Goal: Task Accomplishment & Management: Complete application form

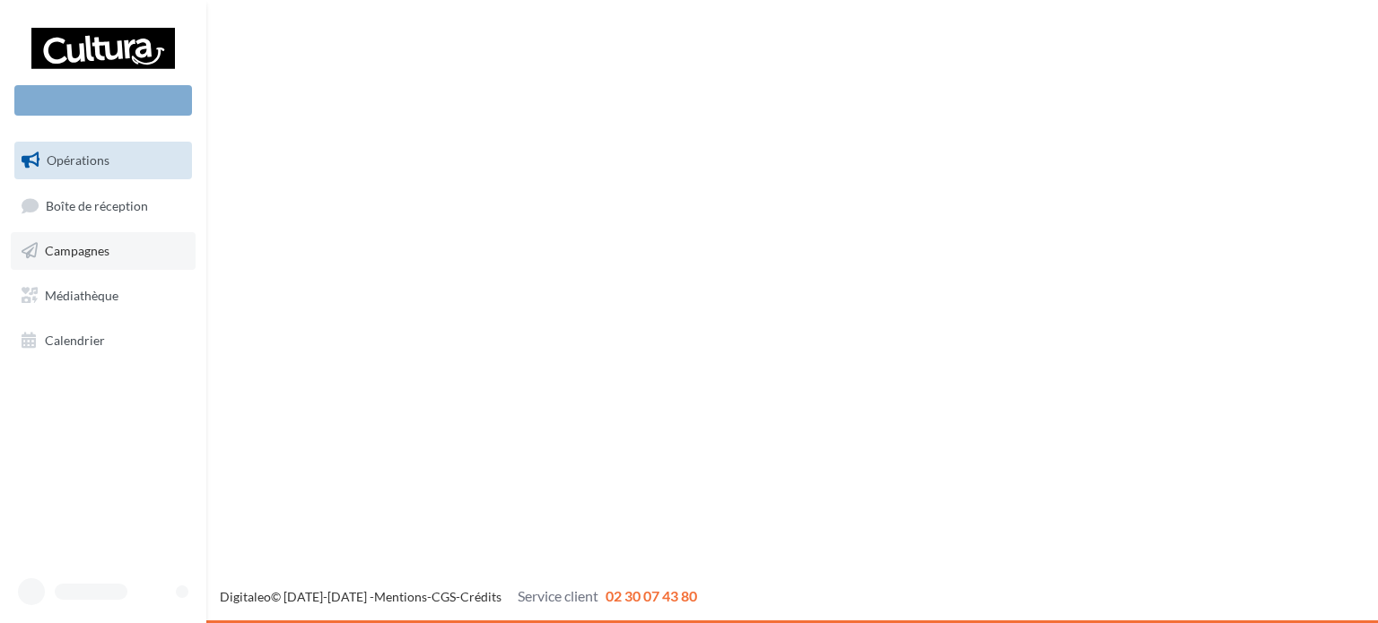
click at [93, 254] on span "Campagnes" at bounding box center [77, 250] width 65 height 15
click at [104, 161] on span "Opérations" at bounding box center [78, 159] width 63 height 15
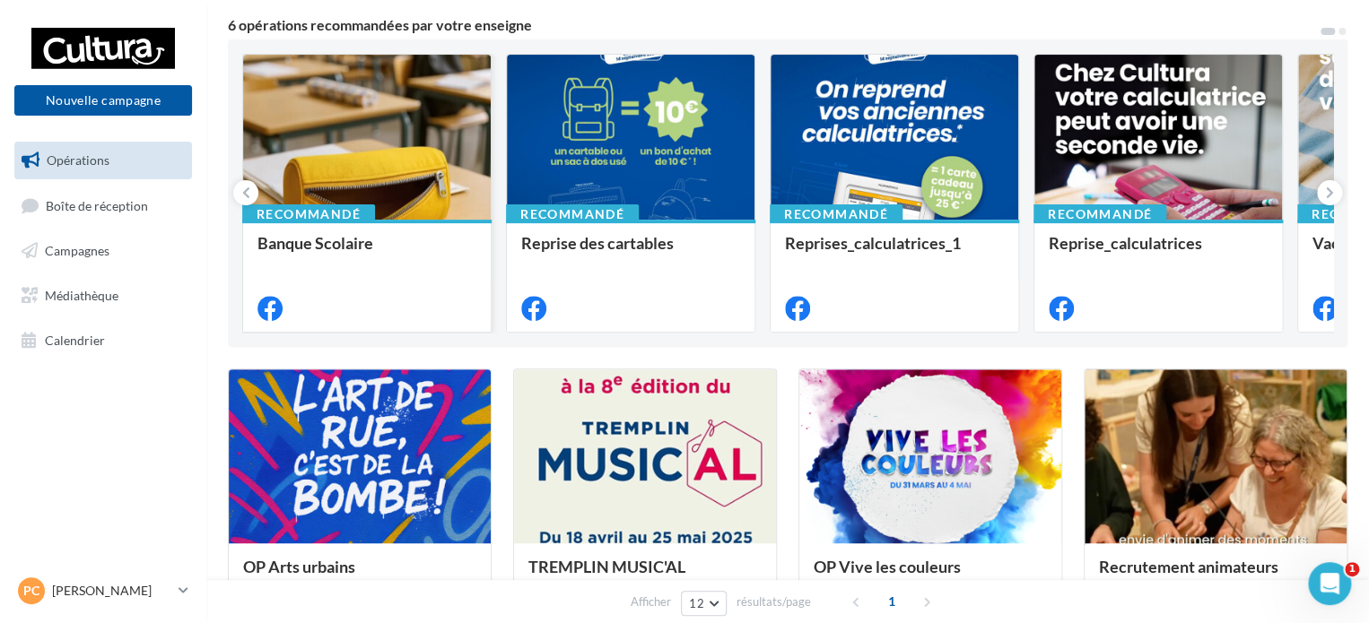
scroll to position [179, 0]
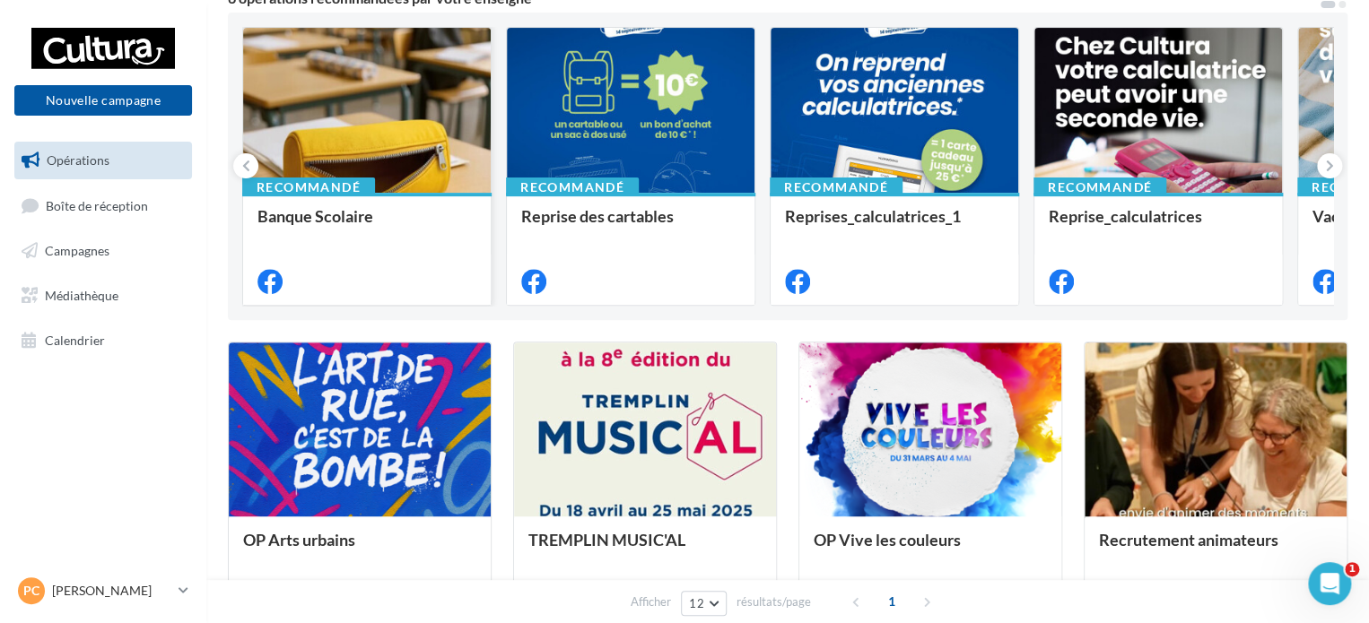
click at [377, 204] on div "Recommandé Banque Scolaire" at bounding box center [367, 248] width 248 height 110
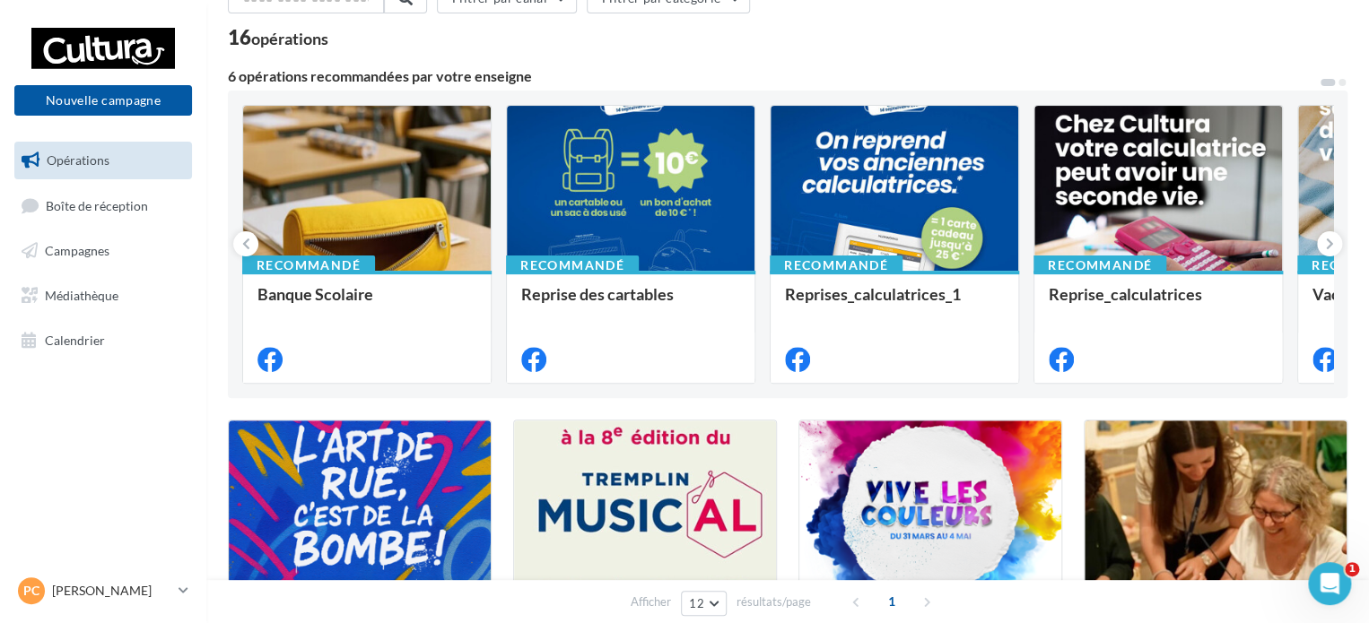
scroll to position [90, 0]
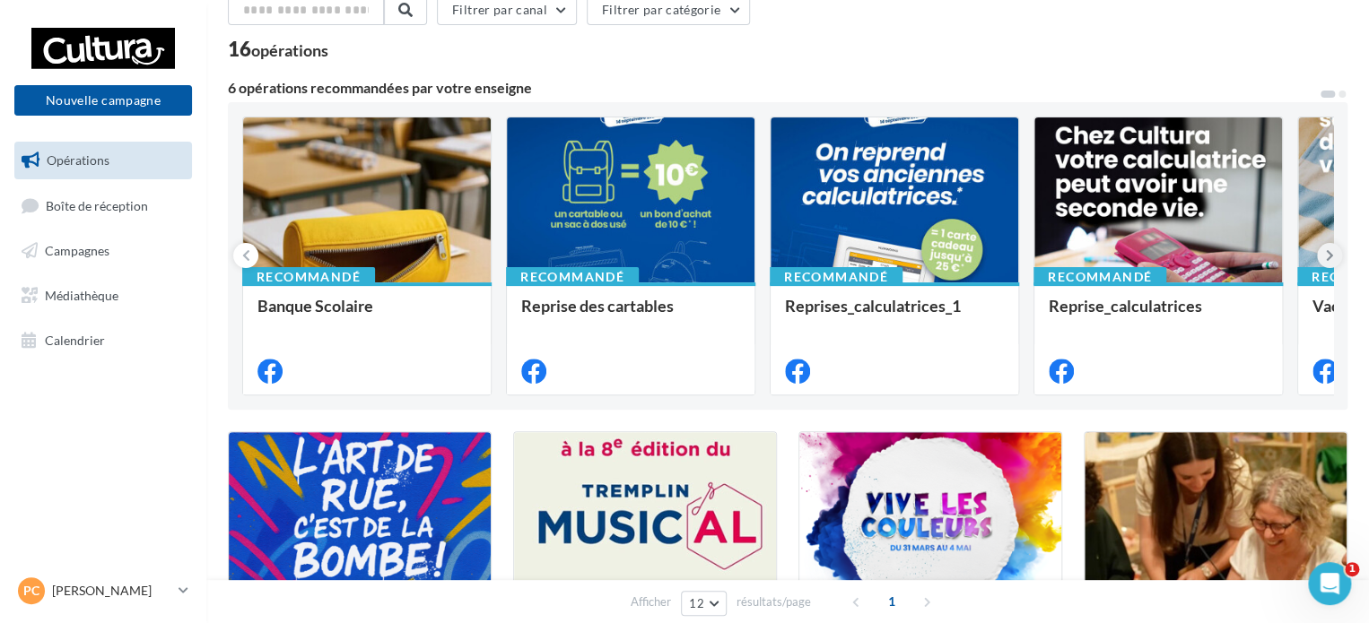
click at [1321, 255] on button at bounding box center [1329, 255] width 25 height 25
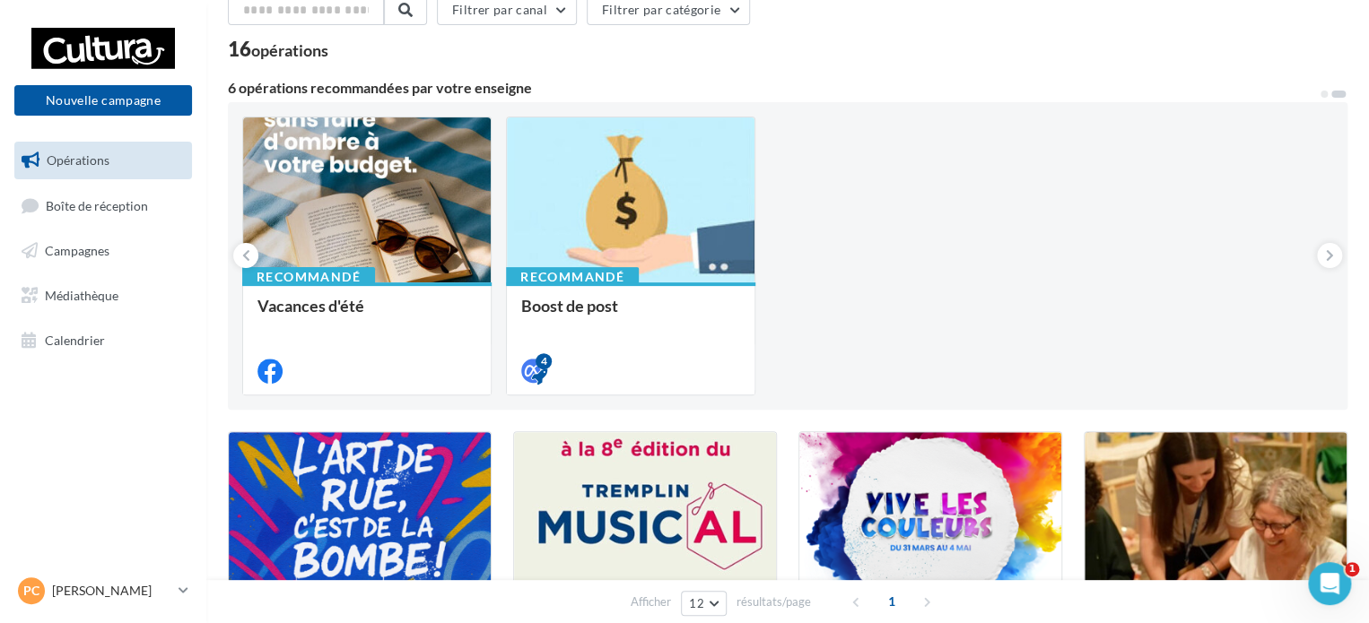
click at [75, 159] on span "Opérations" at bounding box center [78, 159] width 63 height 15
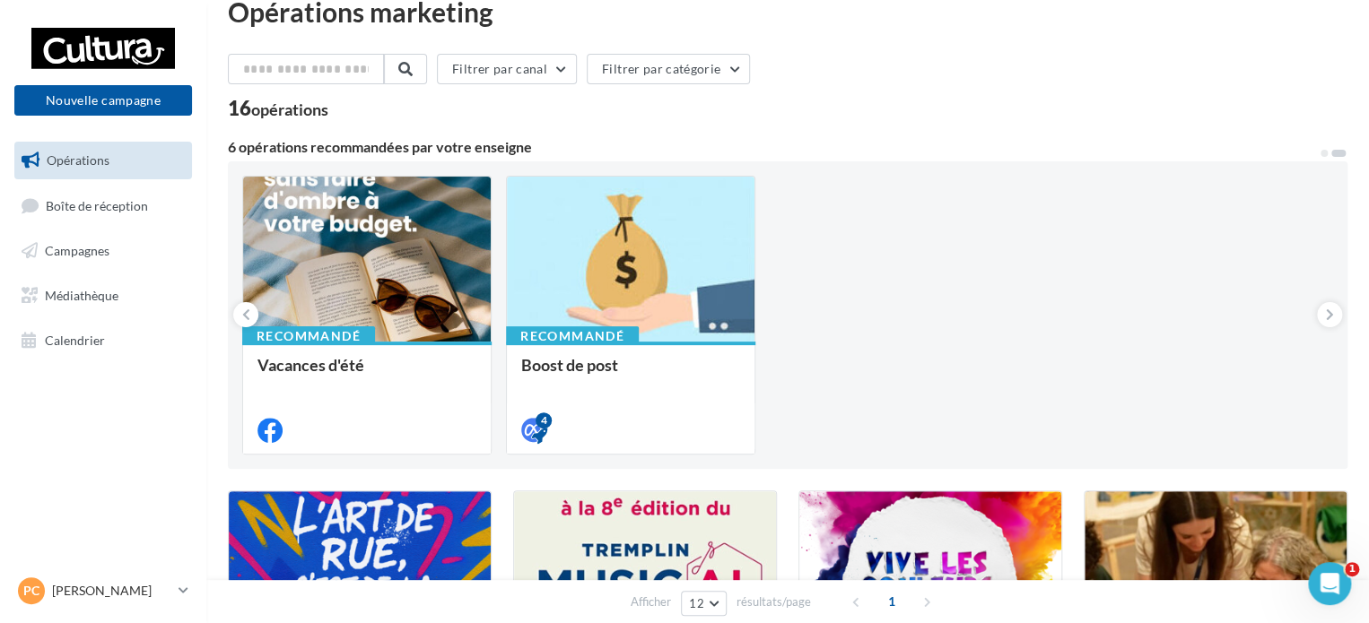
scroll to position [0, 0]
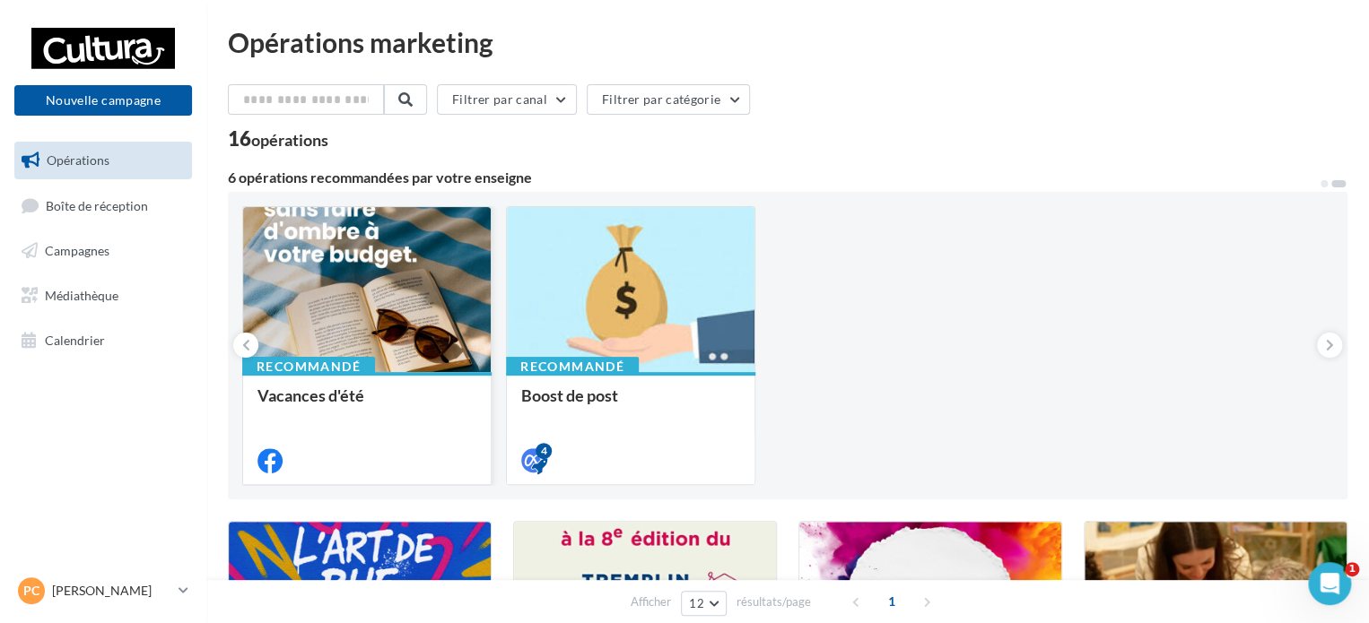
click at [373, 292] on div at bounding box center [367, 290] width 248 height 167
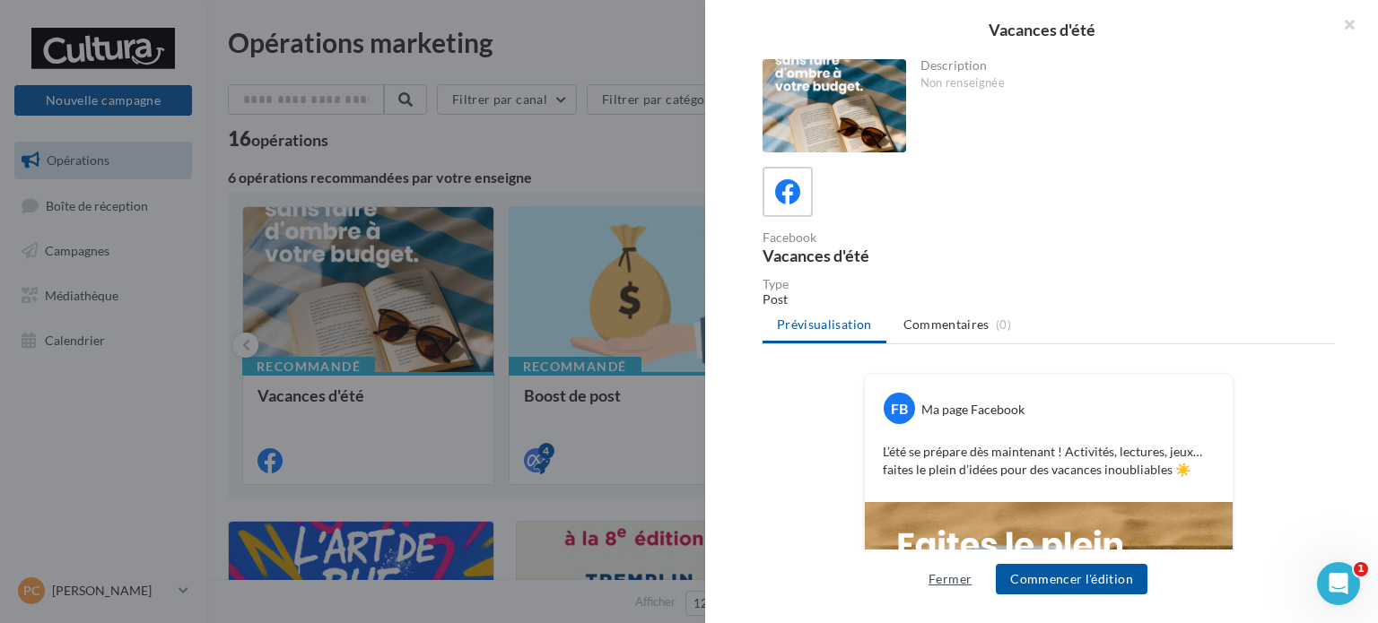
click at [946, 578] on button "Fermer" at bounding box center [949, 580] width 57 height 22
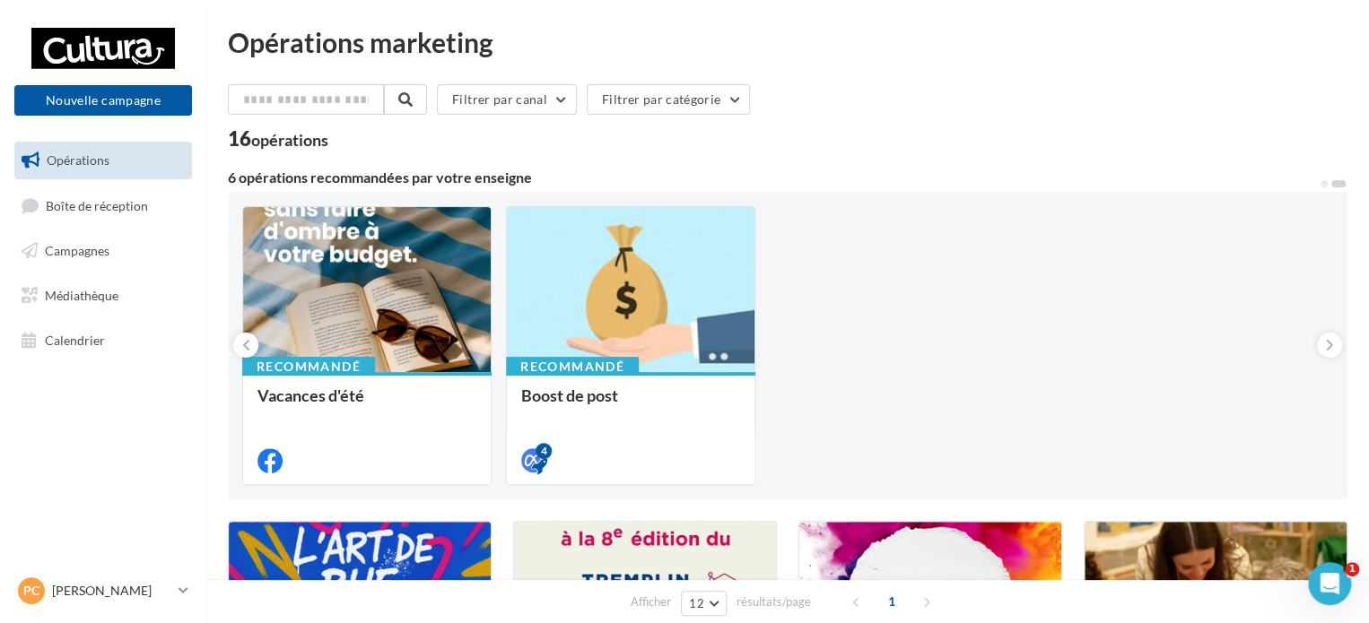
drag, startPoint x: 318, startPoint y: 280, endPoint x: 818, endPoint y: 147, distance: 517.8
click at [818, 147] on div "16 opérations" at bounding box center [787, 140] width 1119 height 23
click at [69, 248] on span "Campagnes" at bounding box center [77, 250] width 65 height 15
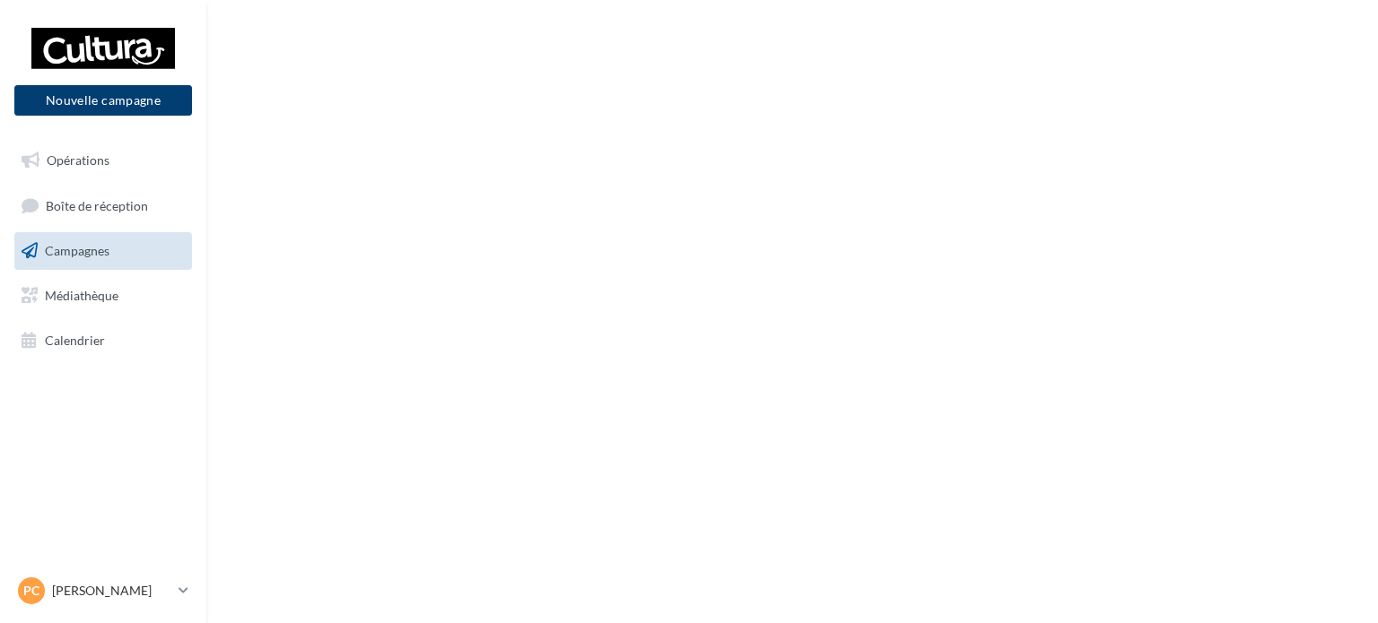
click at [137, 100] on button "Nouvelle campagne" at bounding box center [103, 100] width 178 height 30
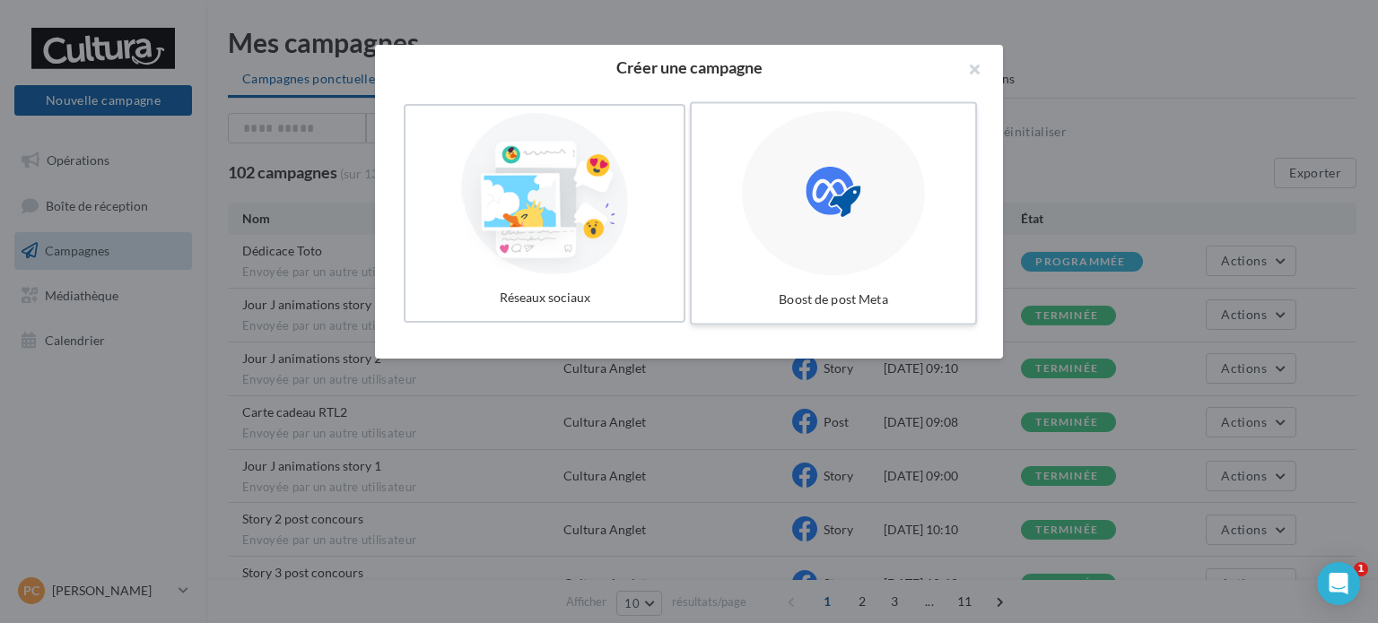
click at [850, 228] on div at bounding box center [833, 193] width 183 height 165
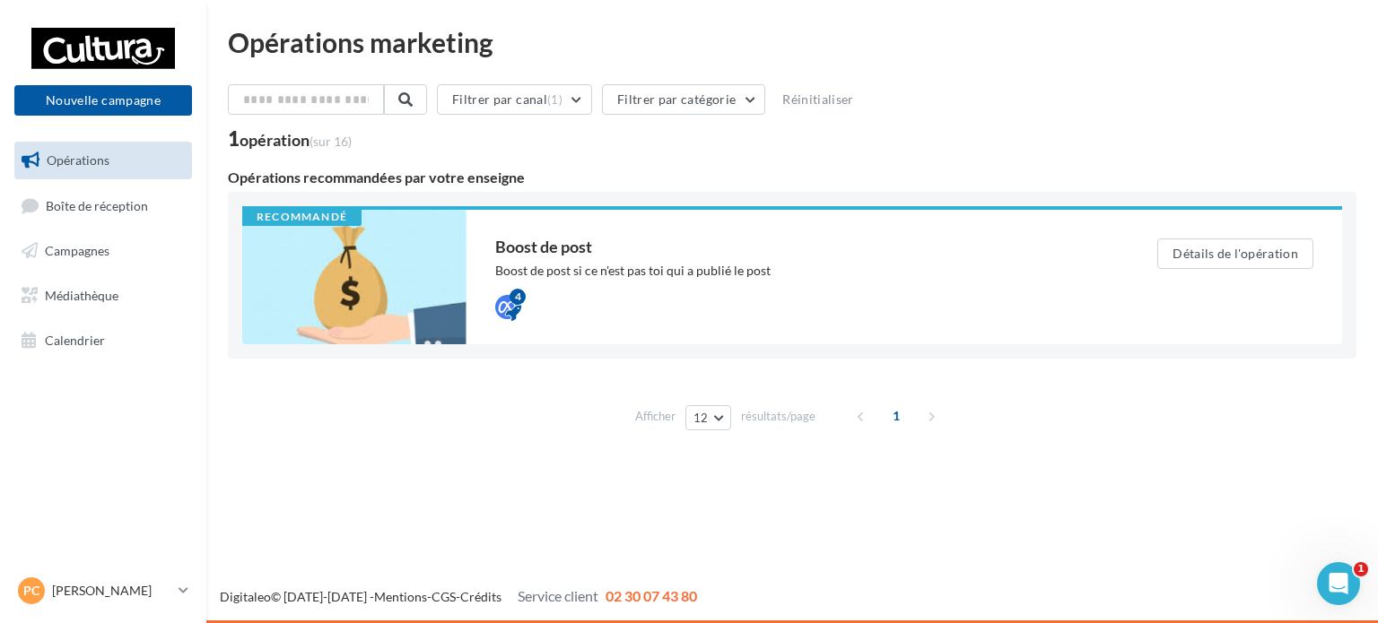
click at [83, 157] on span "Opérations" at bounding box center [78, 159] width 63 height 15
click at [70, 161] on span "Opérations" at bounding box center [78, 159] width 63 height 15
click at [102, 94] on button "Nouvelle campagne" at bounding box center [103, 100] width 178 height 30
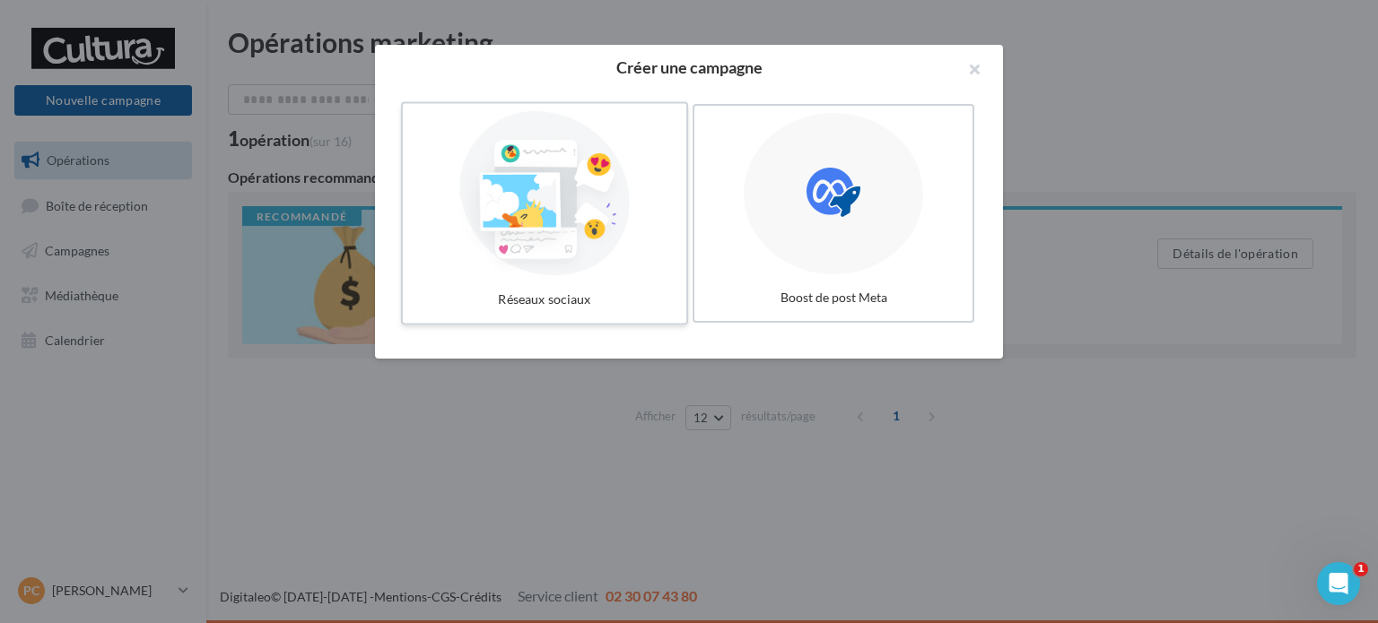
click at [552, 209] on div at bounding box center [544, 193] width 269 height 165
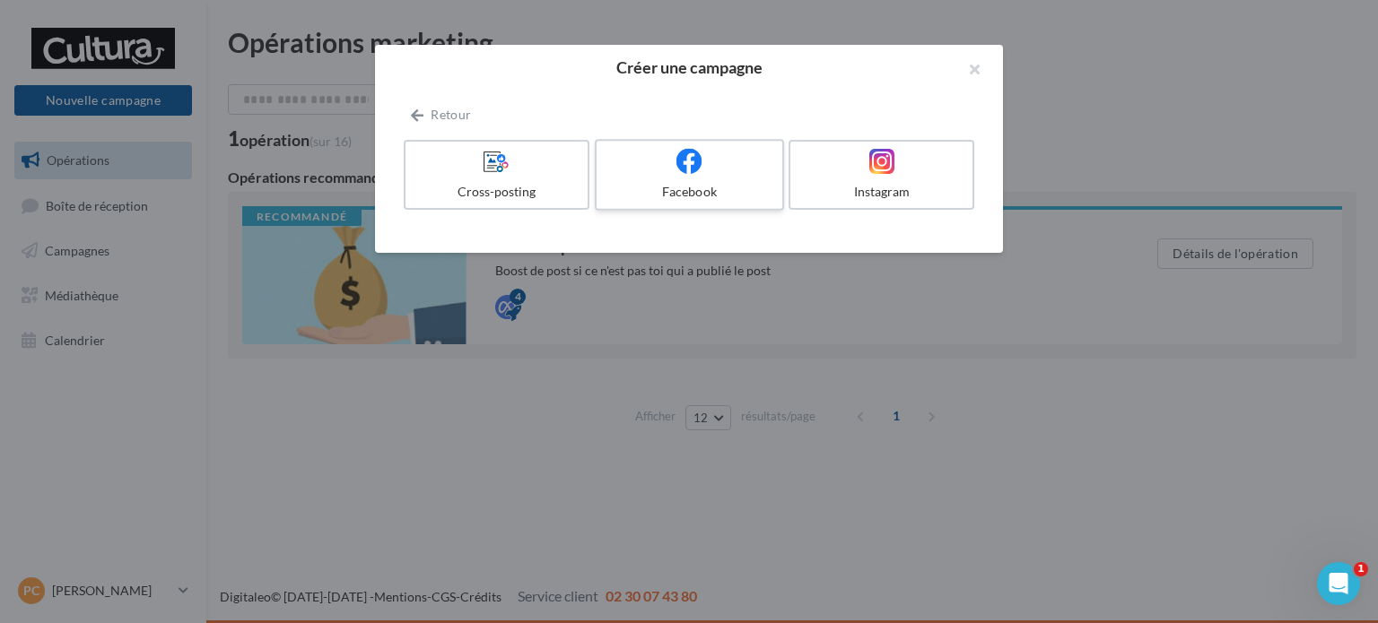
click at [662, 179] on label "Facebook" at bounding box center [689, 175] width 189 height 72
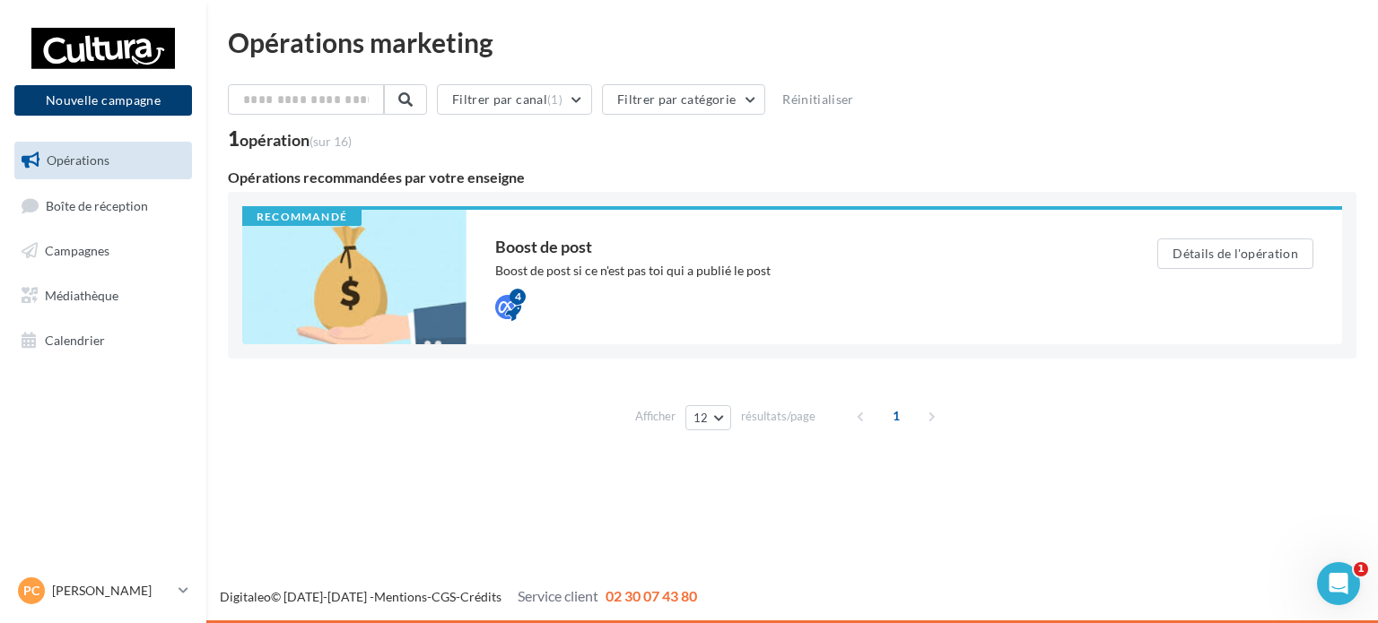
click at [115, 98] on button "Nouvelle campagne" at bounding box center [103, 100] width 178 height 30
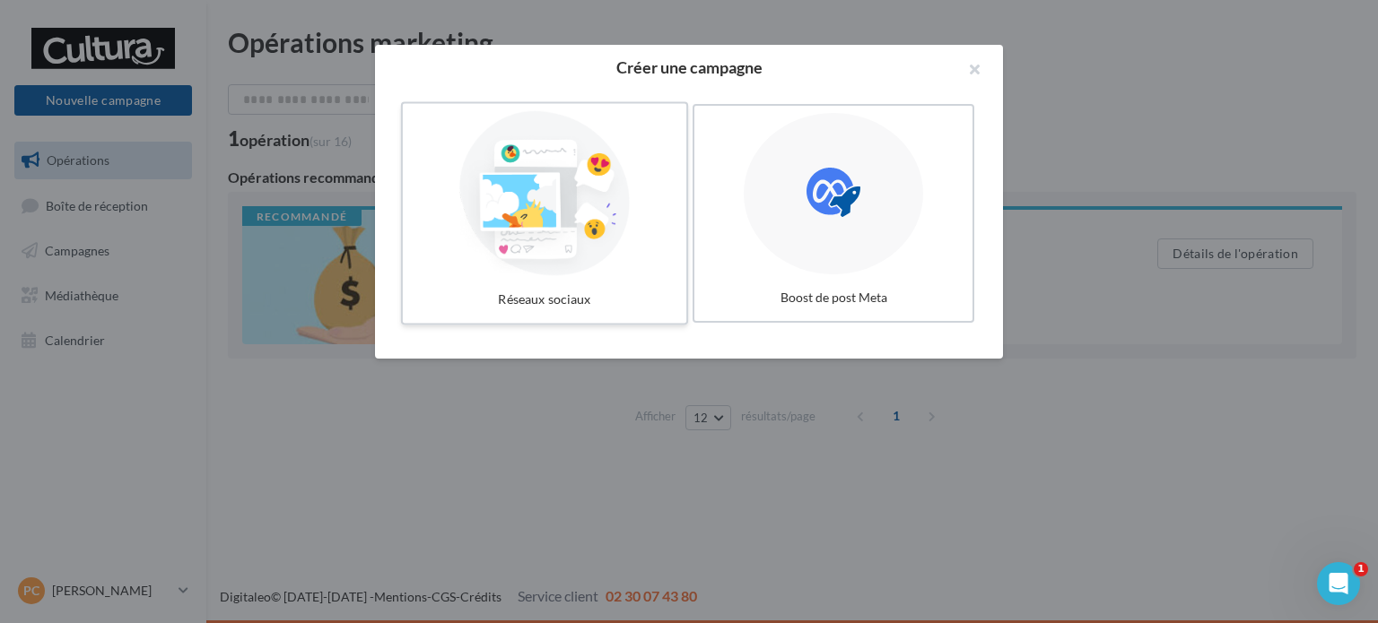
click at [557, 222] on div at bounding box center [544, 193] width 269 height 165
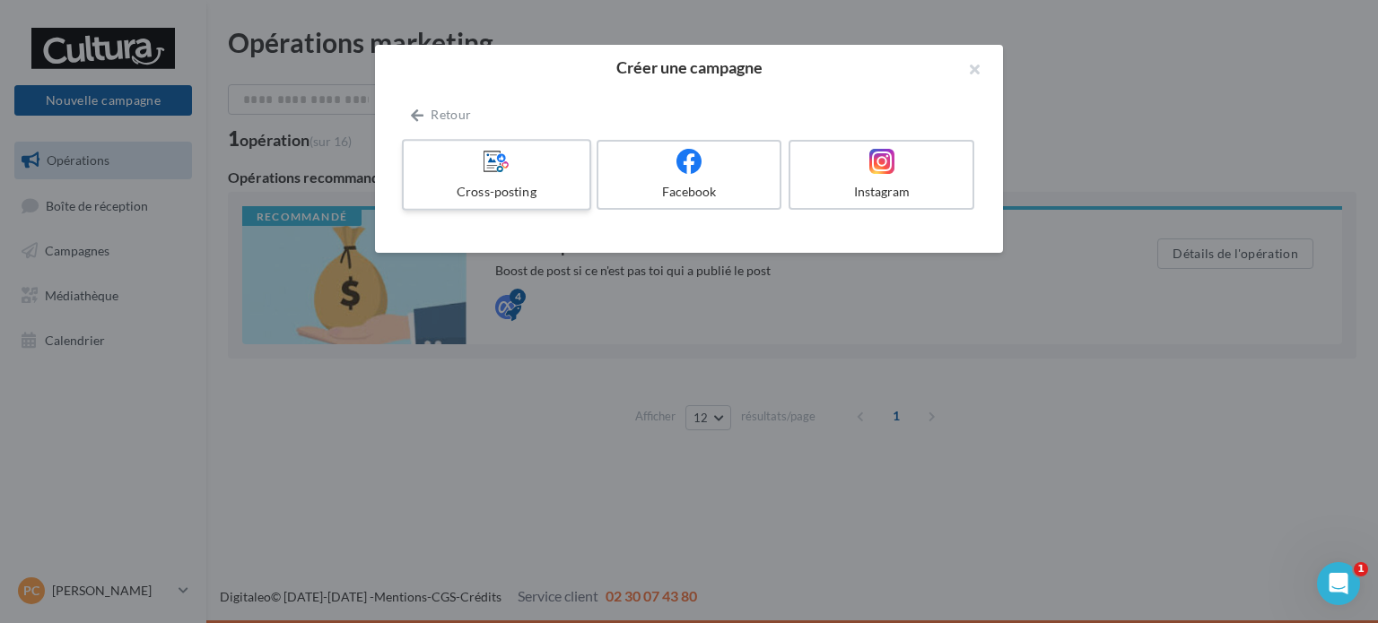
click at [472, 176] on label "Cross-posting" at bounding box center [496, 175] width 189 height 72
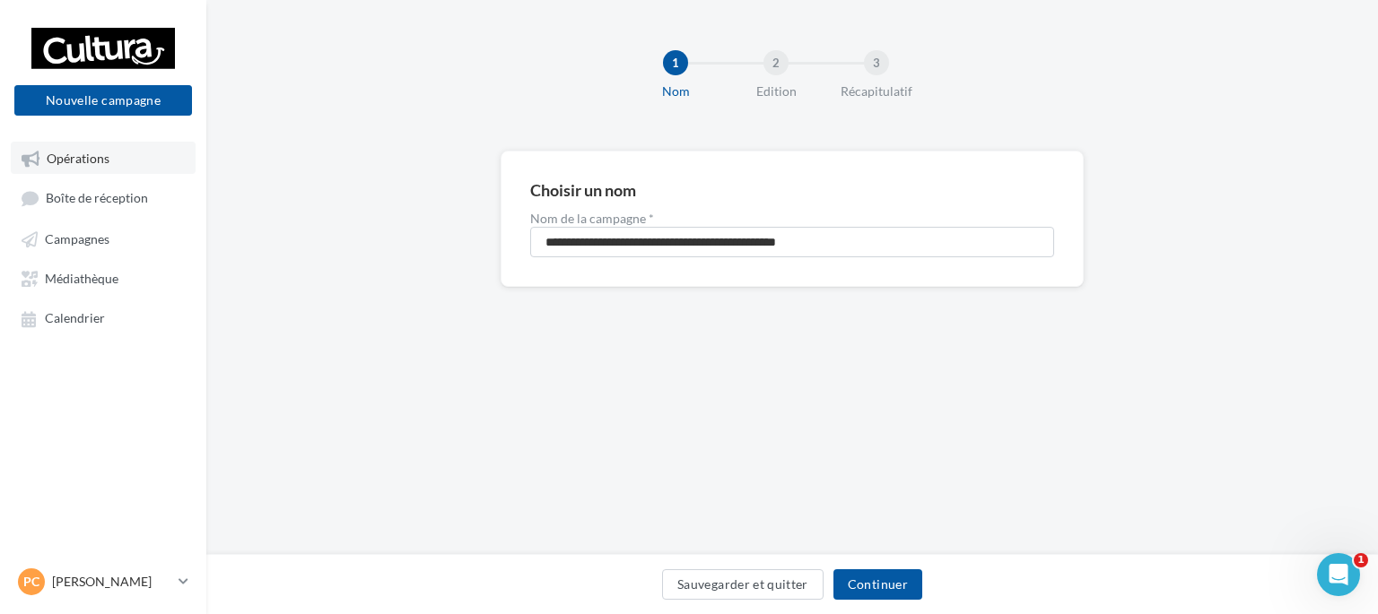
click at [61, 165] on span "Opérations" at bounding box center [78, 158] width 63 height 15
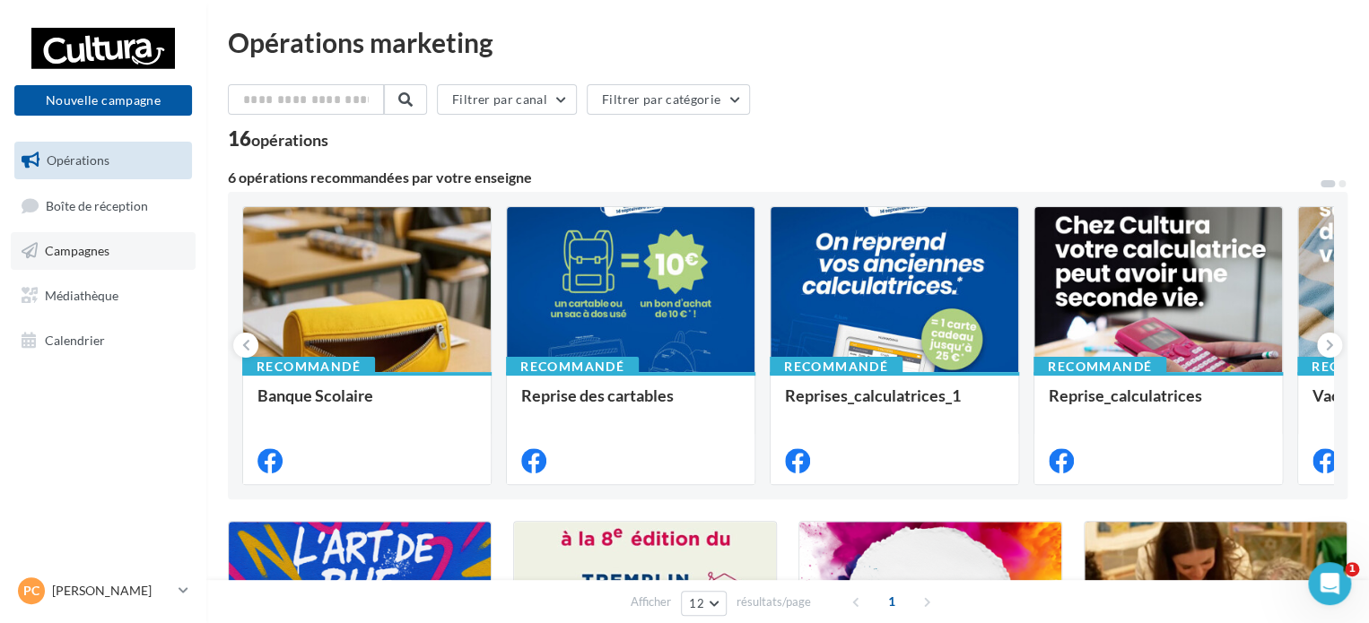
click at [72, 250] on span "Campagnes" at bounding box center [77, 250] width 65 height 15
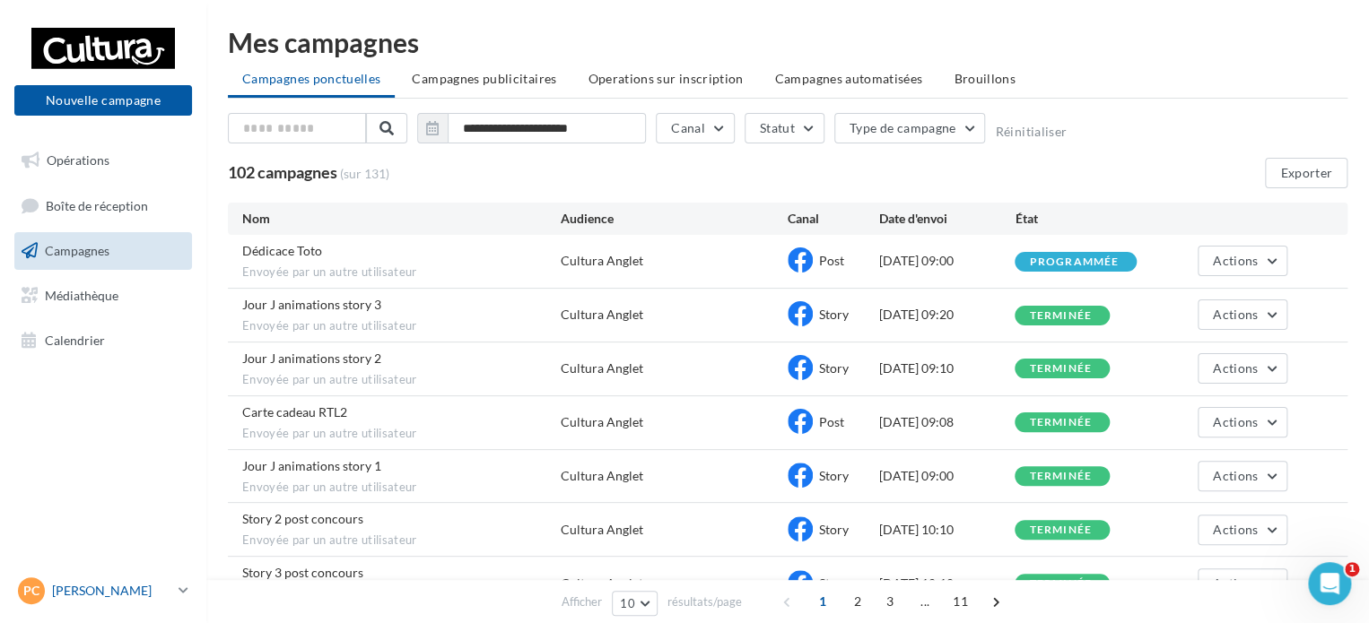
click at [145, 588] on p "[PERSON_NAME]" at bounding box center [111, 591] width 119 height 18
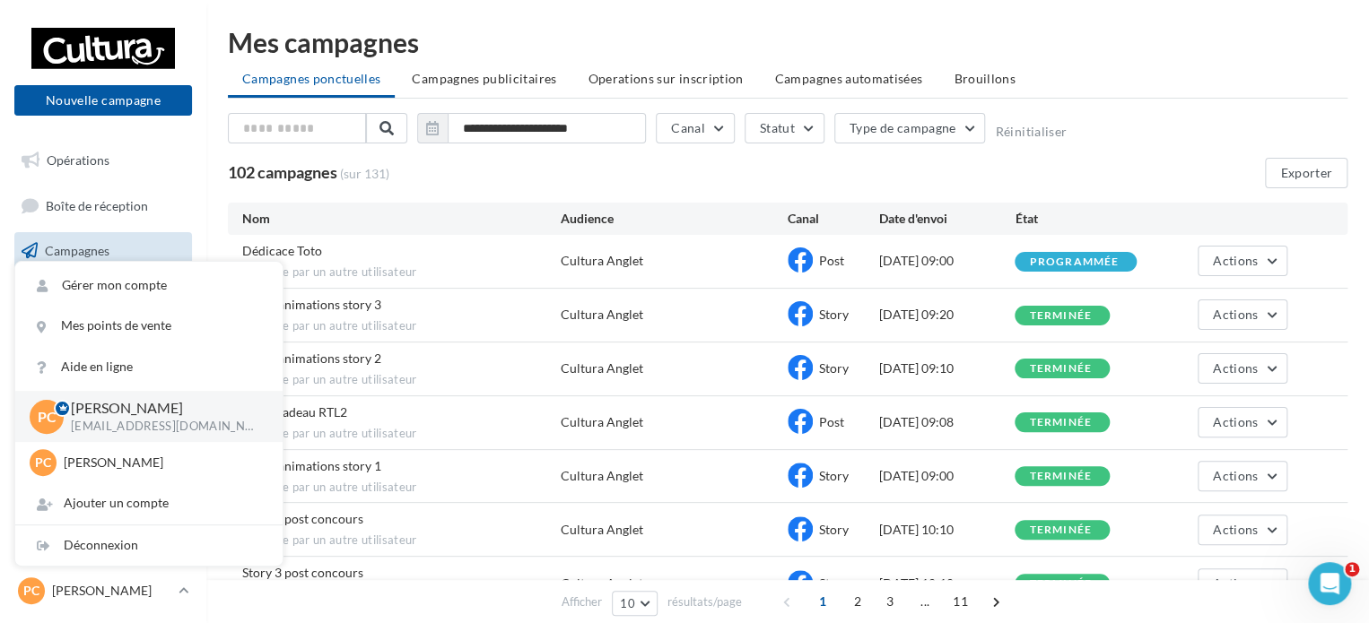
drag, startPoint x: 109, startPoint y: 420, endPoint x: 50, endPoint y: 415, distance: 59.4
click at [50, 415] on span "PC" at bounding box center [47, 416] width 19 height 21
drag, startPoint x: 50, startPoint y: 415, endPoint x: 132, endPoint y: 462, distance: 94.0
click at [132, 462] on p "[PERSON_NAME]" at bounding box center [162, 463] width 197 height 18
